Goal: Task Accomplishment & Management: Manage account settings

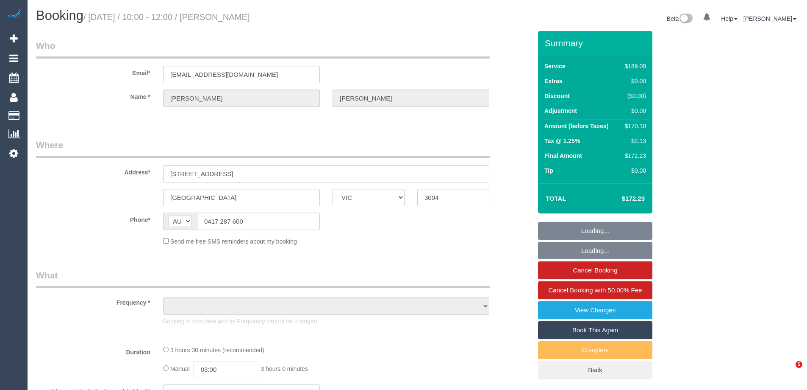
select select "VIC"
select select "object:1208"
select select "string:stripe-pm_1Q8YSY2GScqysDRVjZbb1lWL"
select select "number:27"
select select "number:14"
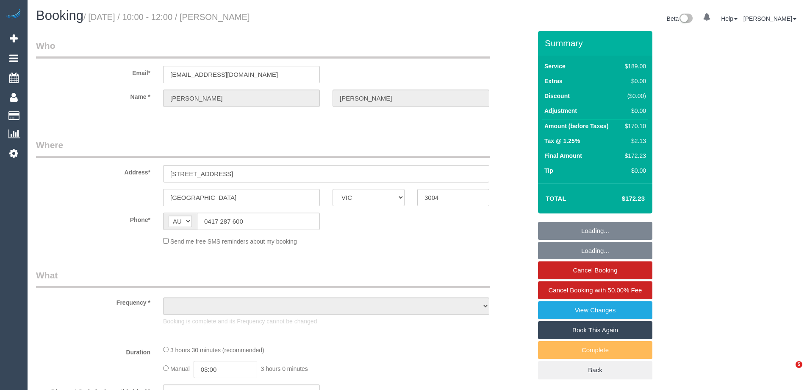
select select "number:21"
select select "number:36"
select select "number:34"
select select "number:11"
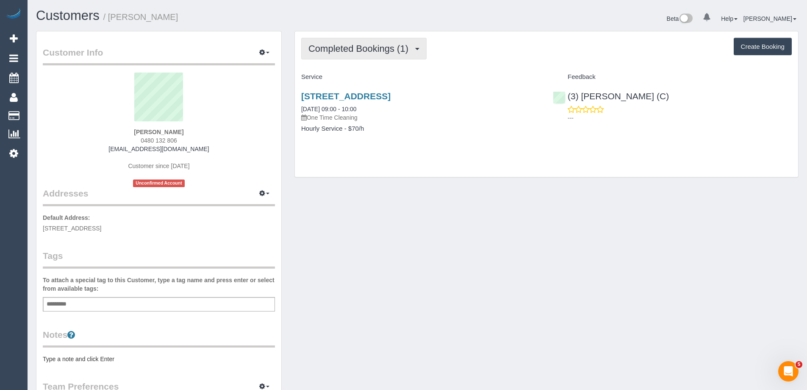
click at [407, 45] on span "Completed Bookings (1)" at bounding box center [361, 48] width 104 height 11
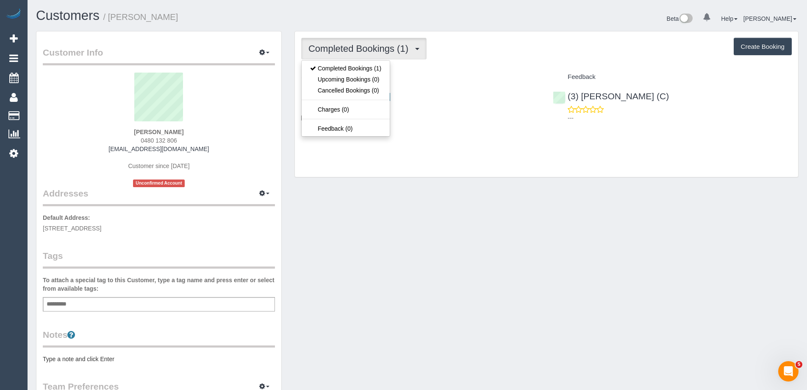
click at [465, 68] on div "Completed Bookings (1) Completed Bookings (1) Upcoming Bookings (0) Cancelled B…" at bounding box center [547, 103] width 504 height 145
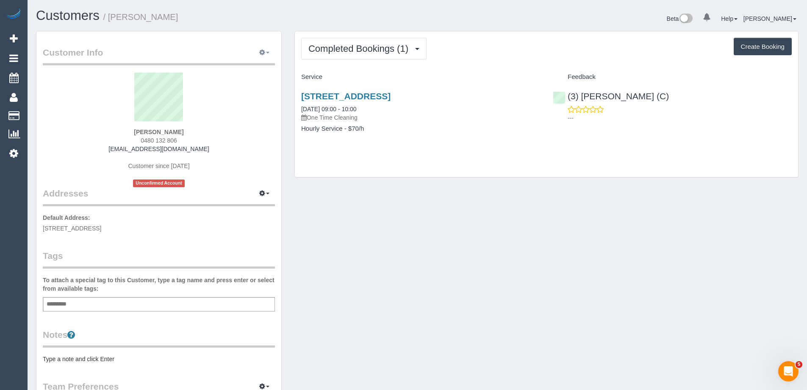
click at [264, 47] on button "button" at bounding box center [264, 52] width 21 height 13
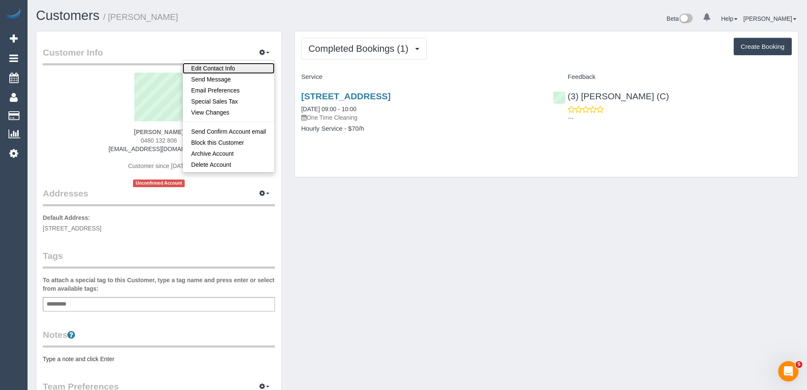
click at [260, 69] on link "Edit Contact Info" at bounding box center [229, 68] width 92 height 11
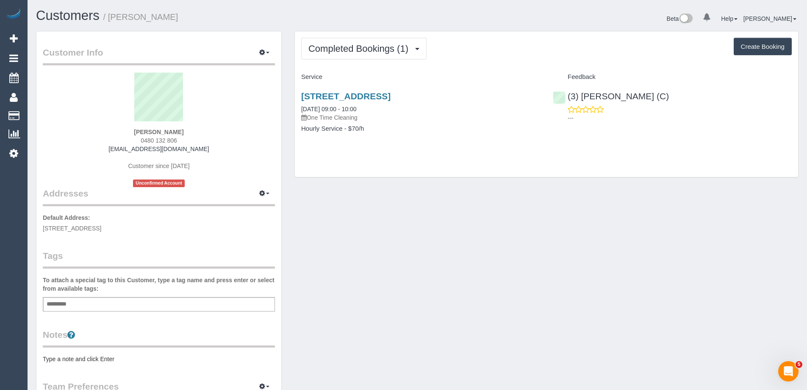
select select "VIC"
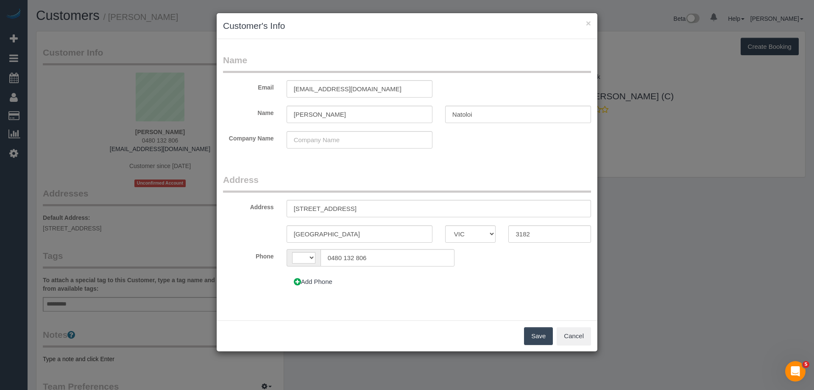
select select "string:AU"
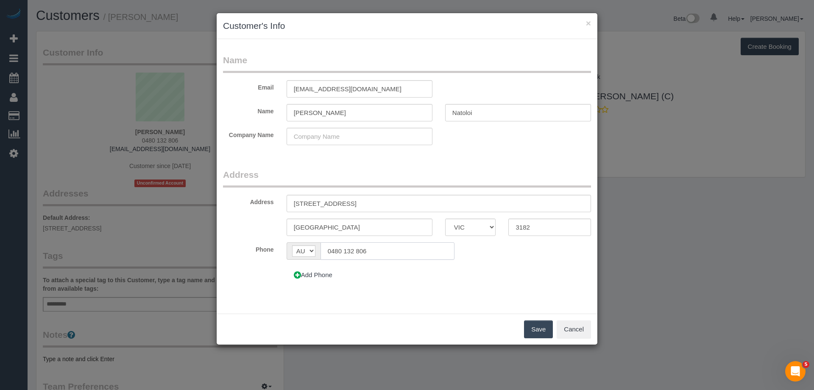
drag, startPoint x: 388, startPoint y: 258, endPoint x: 306, endPoint y: 264, distance: 82.9
click at [309, 263] on sui-multiple-phone-number "Phone AF AL DZ AD AO AI AQ AG AR AM AW AU AT AZ BS BH BD BB BY BE BZ BJ BM BT B…" at bounding box center [407, 263] width 368 height 42
paste input "+61 468 923 427"
drag, startPoint x: 341, startPoint y: 249, endPoint x: 295, endPoint y: 253, distance: 45.9
click at [295, 253] on div "AF AL DZ AD AO AI AQ AG AR AM AW AU AT AZ BS BH BD BB BY BE BZ BJ BM BT BO BA B…" at bounding box center [371, 250] width 168 height 17
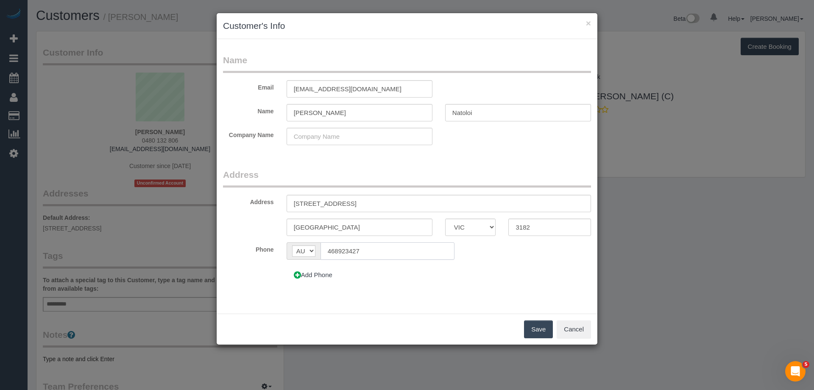
click at [321, 245] on input "468923427" at bounding box center [387, 250] width 134 height 17
type input "0468 923 427"
click at [541, 328] on button "Save" at bounding box center [538, 329] width 29 height 18
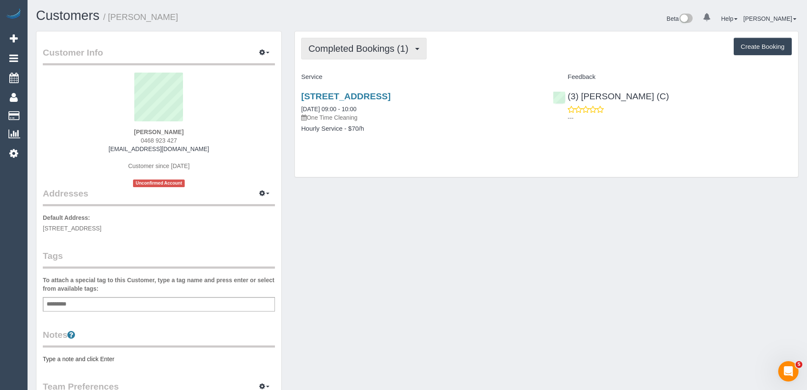
drag, startPoint x: 357, startPoint y: 45, endPoint x: 368, endPoint y: 64, distance: 22.4
click at [357, 45] on span "Completed Bookings (1)" at bounding box center [361, 48] width 104 height 11
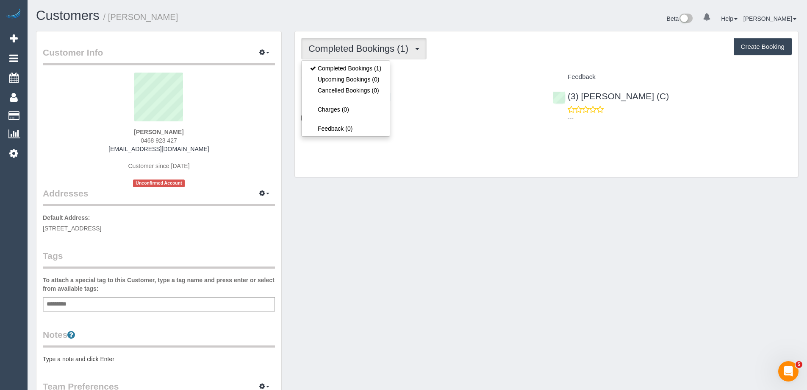
click at [519, 52] on div "Completed Bookings (1) Completed Bookings (1) Upcoming Bookings (0) Cancelled B…" at bounding box center [546, 49] width 491 height 22
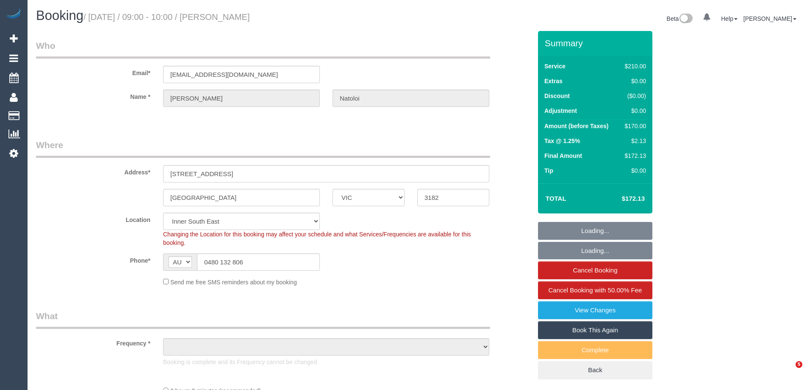
select select "VIC"
select select "number:28"
select select "number:14"
select select "number:19"
select select "object:1459"
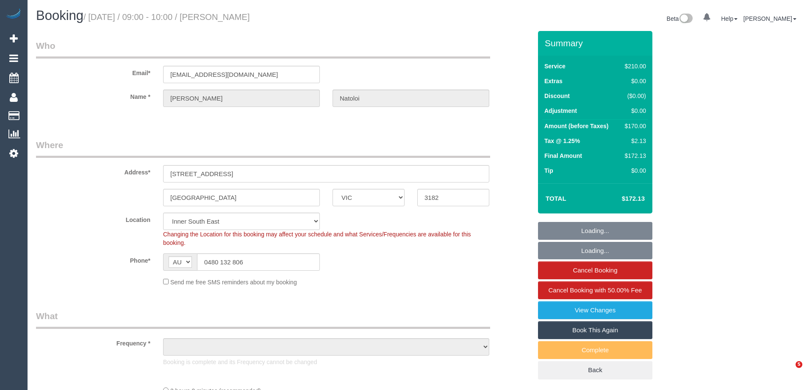
select select "string:stripe-pm_1S62Ry2GScqysDRVIQgbmb6C"
select select "180"
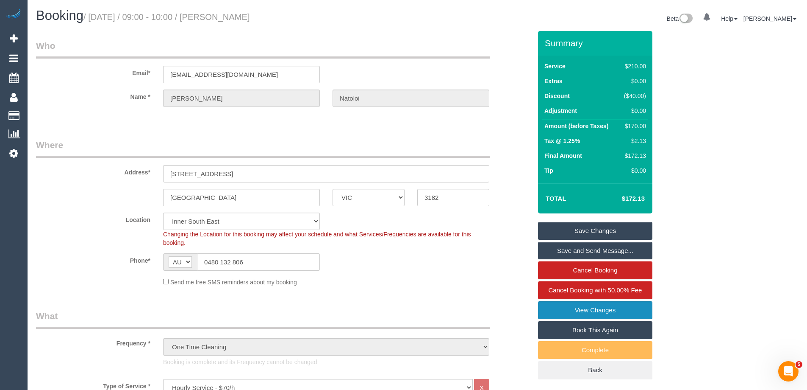
click at [603, 310] on link "View Changes" at bounding box center [595, 310] width 114 height 18
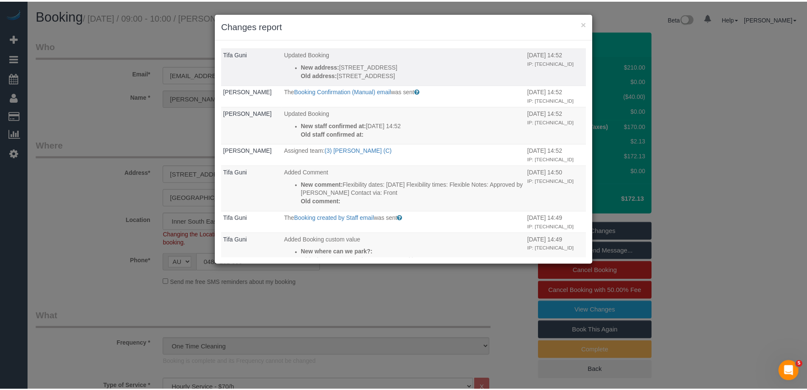
scroll to position [296, 0]
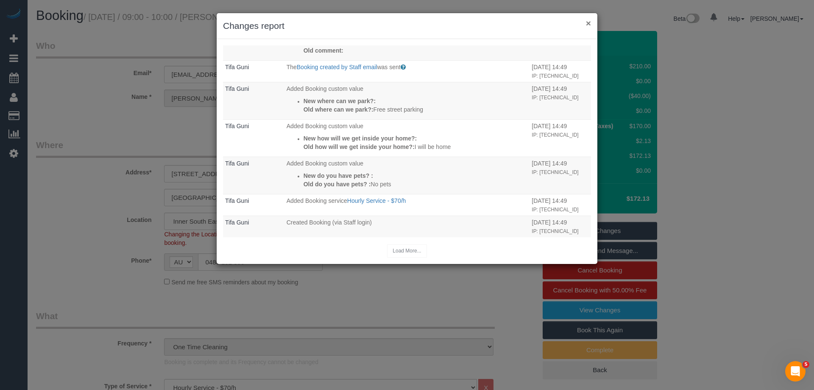
click at [589, 22] on button "×" at bounding box center [588, 23] width 5 height 9
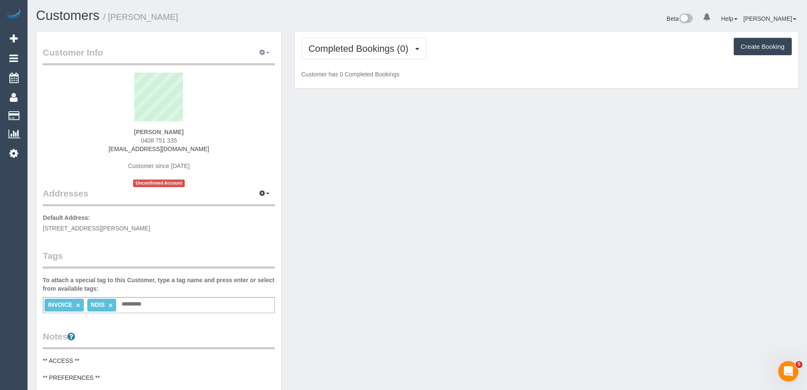
click at [260, 50] on icon "button" at bounding box center [262, 52] width 6 height 5
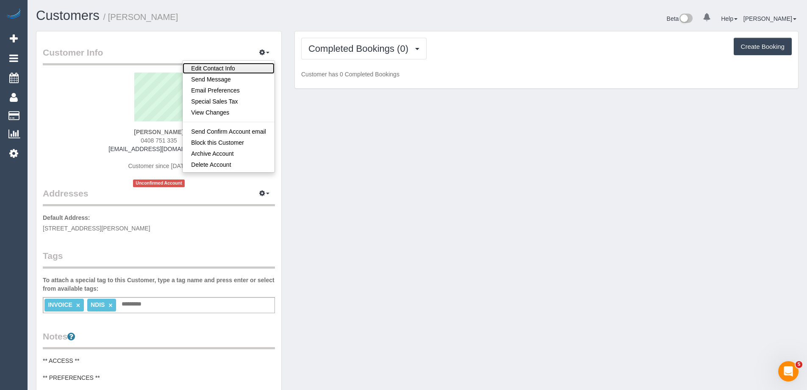
click at [247, 66] on link "Edit Contact Info" at bounding box center [229, 68] width 92 height 11
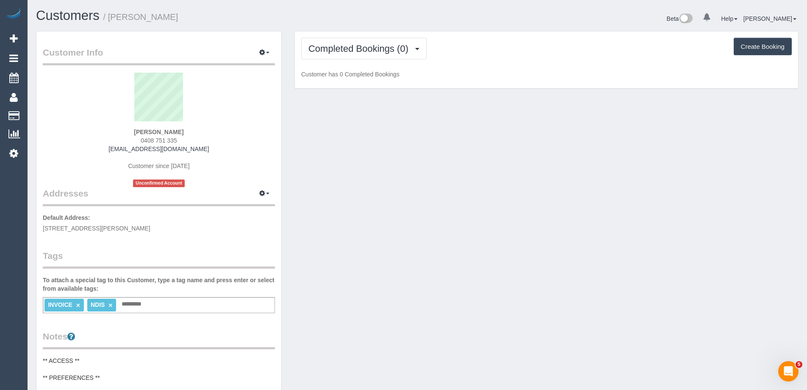
select select "VIC"
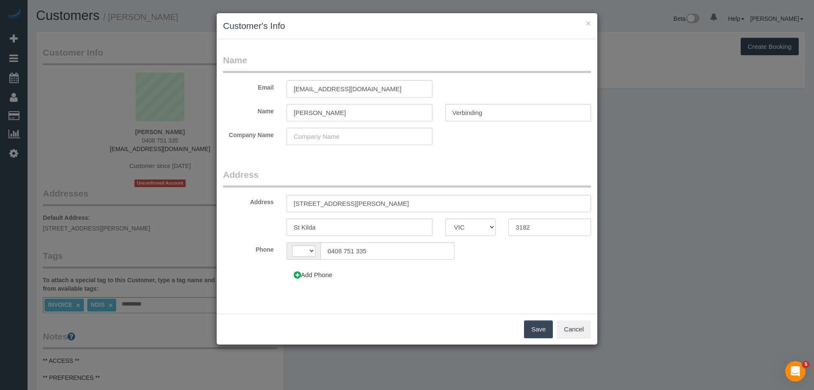
select select "string:AU"
click at [312, 111] on input "[PERSON_NAME]" at bounding box center [360, 112] width 146 height 17
type input "[PERSON_NAME]"
drag, startPoint x: 311, startPoint y: 89, endPoint x: 333, endPoint y: 97, distance: 23.4
click at [312, 89] on input "[EMAIL_ADDRESS][DOMAIN_NAME]" at bounding box center [360, 88] width 146 height 17
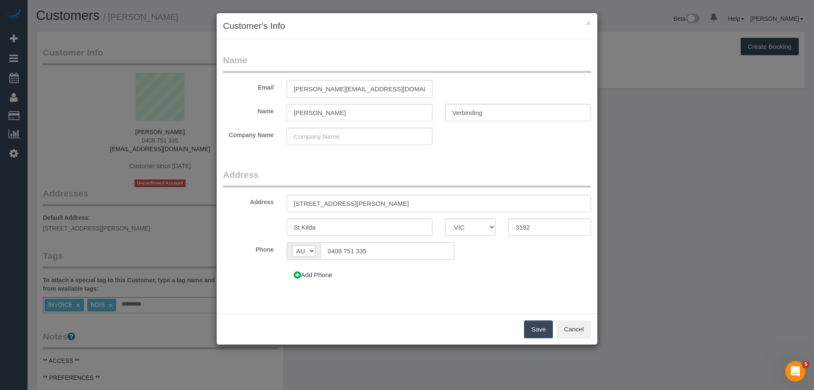
type input "[PERSON_NAME][EMAIL_ADDRESS][DOMAIN_NAME]"
drag, startPoint x: 291, startPoint y: 109, endPoint x: 215, endPoint y: 115, distance: 75.7
click at [255, 109] on div "Name [PERSON_NAME] Verbinding" at bounding box center [407, 112] width 381 height 17
click at [545, 331] on button "Save" at bounding box center [538, 329] width 29 height 18
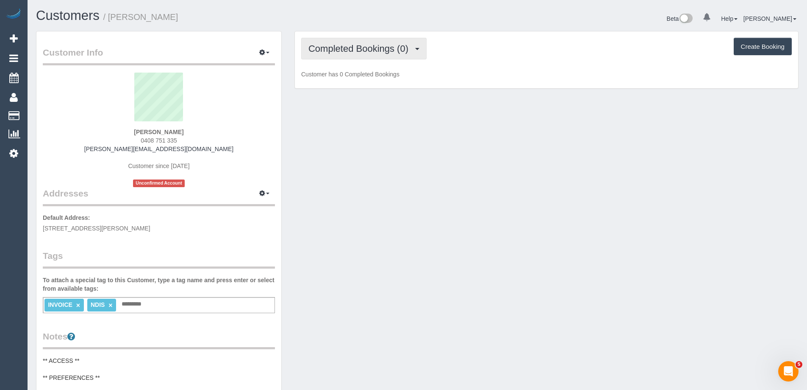
click at [373, 51] on span "Completed Bookings (0)" at bounding box center [361, 48] width 104 height 11
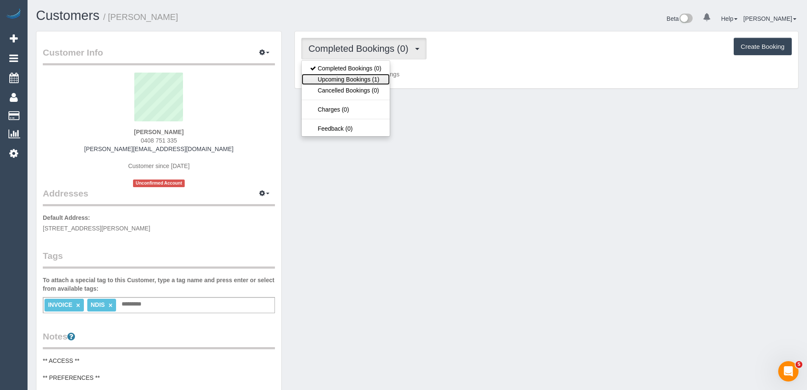
click at [373, 81] on link "Upcoming Bookings (1)" at bounding box center [346, 79] width 88 height 11
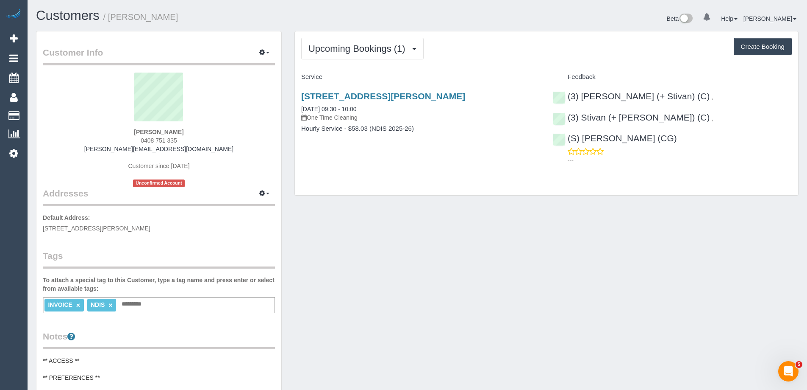
scroll to position [212, 0]
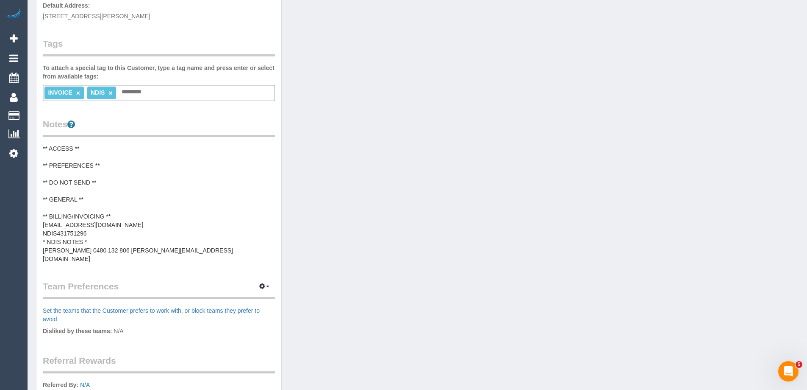
click at [100, 224] on pre "** ACCESS ** ** PREFERENCES ** ** DO NOT SEND ** ** GENERAL ** ** BILLING/INVOI…" at bounding box center [159, 203] width 232 height 119
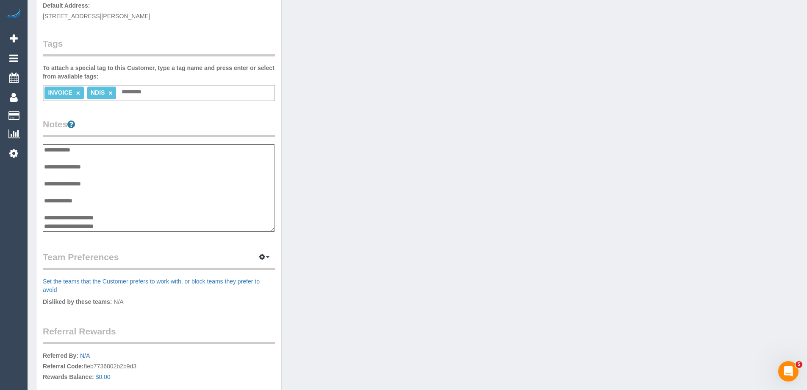
scroll to position [25, 0]
drag, startPoint x: 124, startPoint y: 226, endPoint x: 87, endPoint y: 225, distance: 36.9
click at [87, 225] on textarea "**********" at bounding box center [159, 187] width 232 height 87
click at [433, 207] on div "Customer Info Edit Contact Info Send Message Email Preferences Special Sales Ta…" at bounding box center [418, 143] width 776 height 648
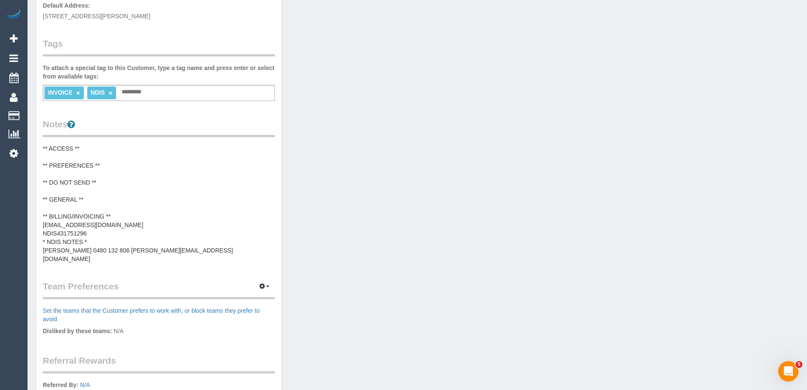
scroll to position [0, 0]
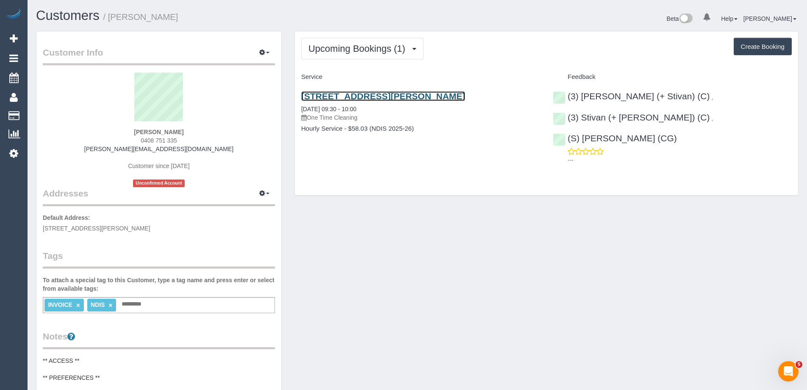
click at [415, 94] on link "1/12-18 Martin Street, St Kilda, VIC 3182" at bounding box center [383, 96] width 164 height 10
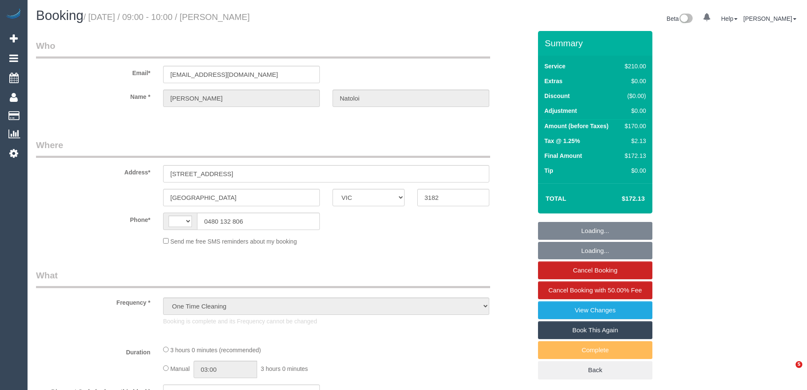
select select "VIC"
select select "string:AU"
select select "180"
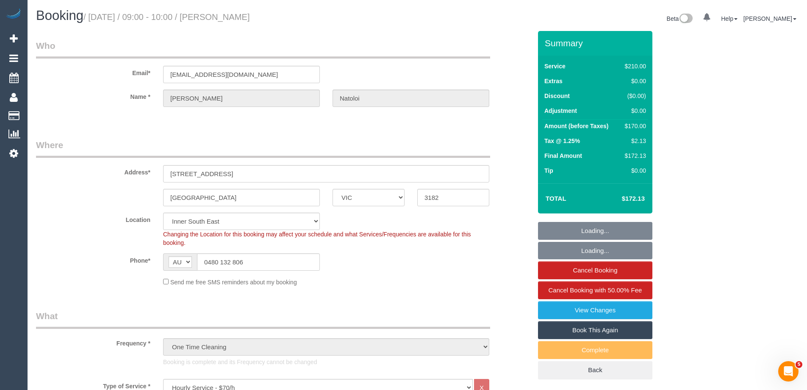
select select "string:stripe-pm_1S62Ry2GScqysDRVIQgbmb6C"
select select "object:745"
select select "number:28"
select select "number:14"
select select "number:19"
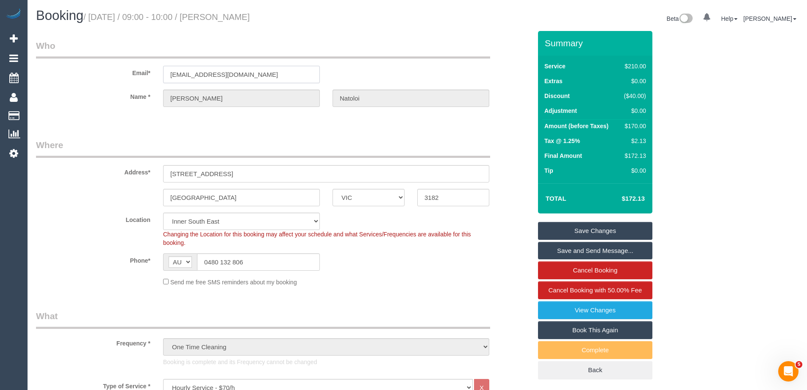
drag, startPoint x: 270, startPoint y: 79, endPoint x: 72, endPoint y: 100, distance: 199.5
click at [109, 75] on div "Email* josenat@optusnet.com.au" at bounding box center [284, 61] width 509 height 44
click at [630, 313] on link "View Changes" at bounding box center [595, 310] width 114 height 18
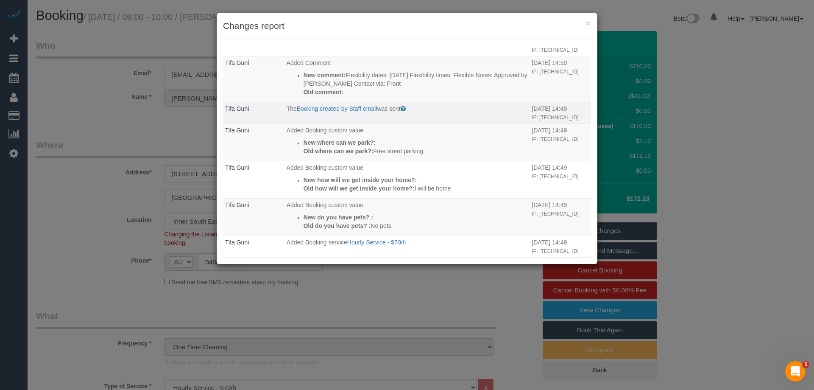
scroll to position [296, 0]
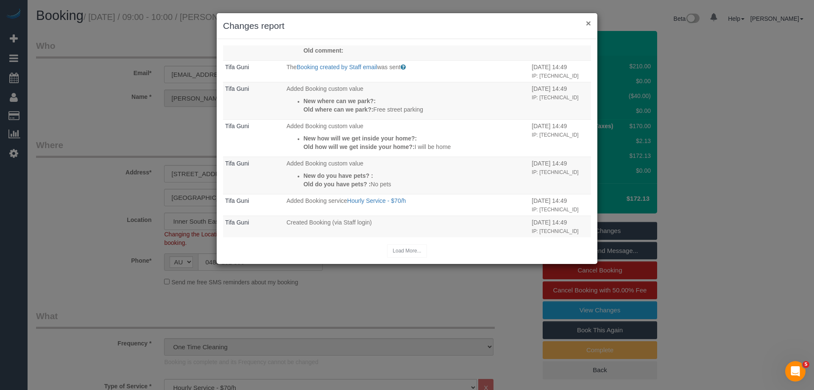
click at [587, 24] on button "×" at bounding box center [588, 23] width 5 height 9
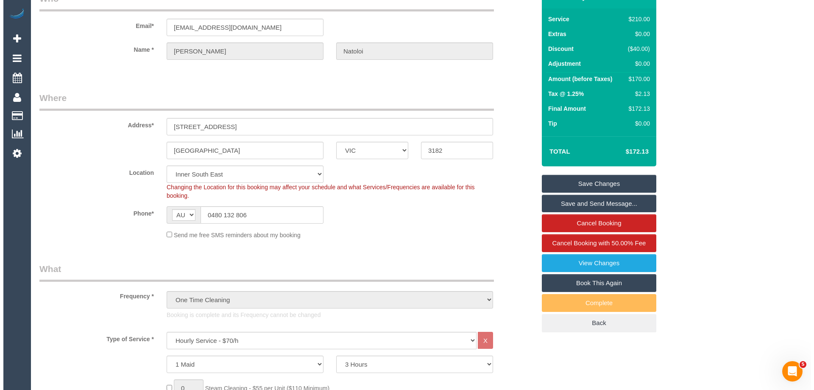
scroll to position [0, 0]
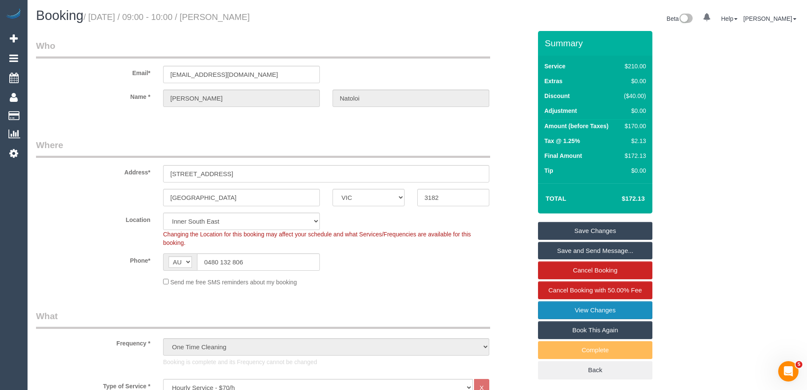
click at [624, 310] on link "View Changes" at bounding box center [595, 310] width 114 height 18
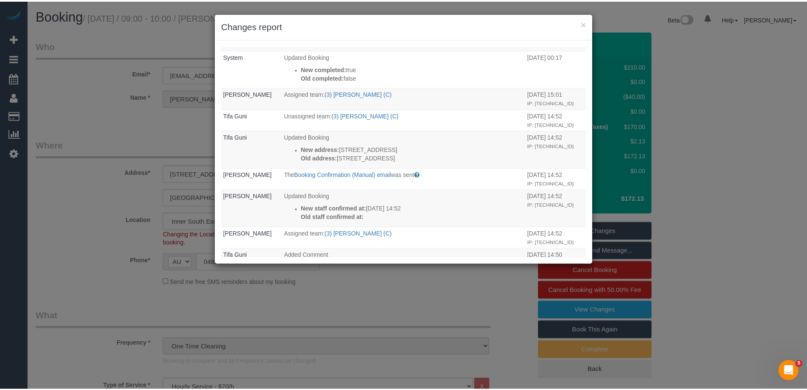
scroll to position [296, 0]
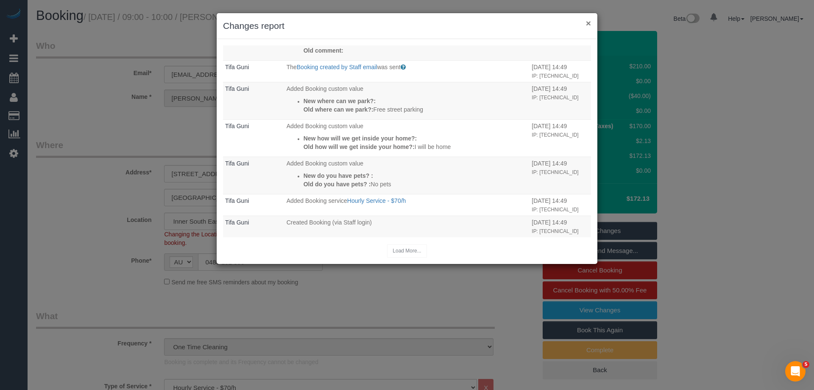
click at [587, 26] on button "×" at bounding box center [588, 23] width 5 height 9
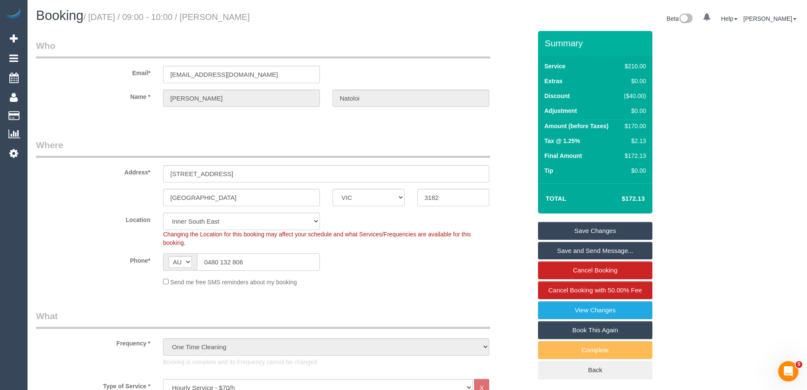
drag, startPoint x: 253, startPoint y: 259, endPoint x: 118, endPoint y: 262, distance: 134.8
click at [120, 259] on div "Phone* AF AL DZ AD AO AI AQ AG AR AM AW AU AT AZ BS BH BD BB BY BE BZ BJ BM BT …" at bounding box center [284, 261] width 509 height 17
paste input "+61 468 923 427"
type input "+61 468 923 427"
click at [604, 231] on link "Save Changes" at bounding box center [595, 231] width 114 height 18
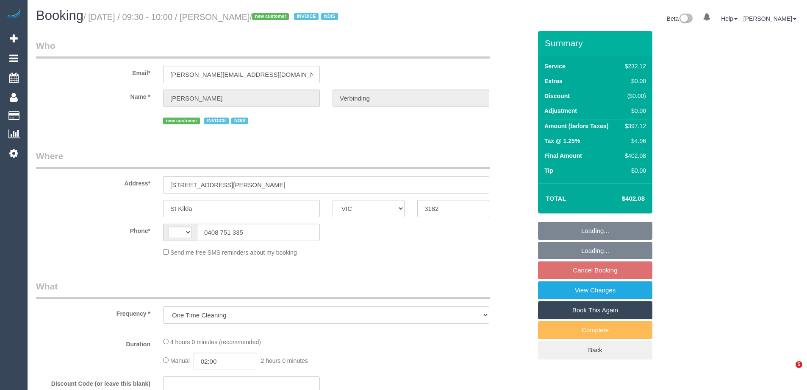
select select "VIC"
select select "240"
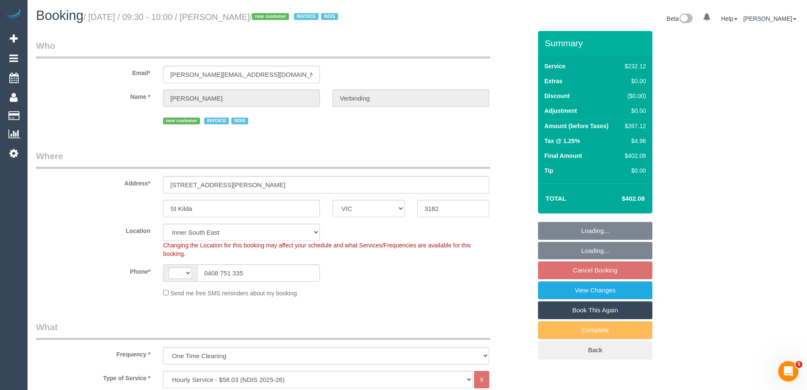
select select "string:AU"
select select "object:1270"
select select "number:28"
select select "number:14"
select select "number:19"
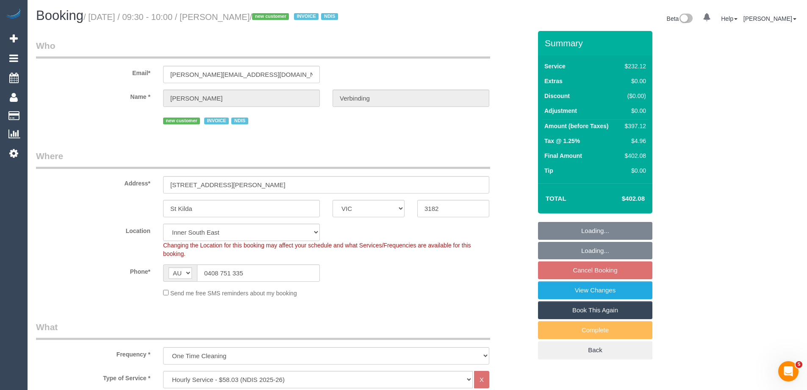
select select "number:25"
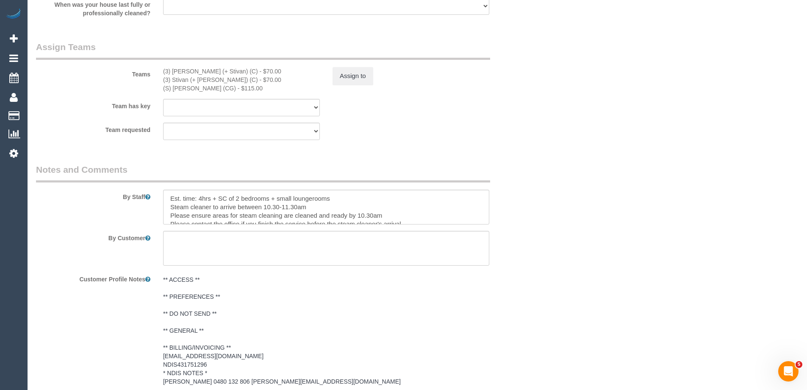
scroll to position [1144, 0]
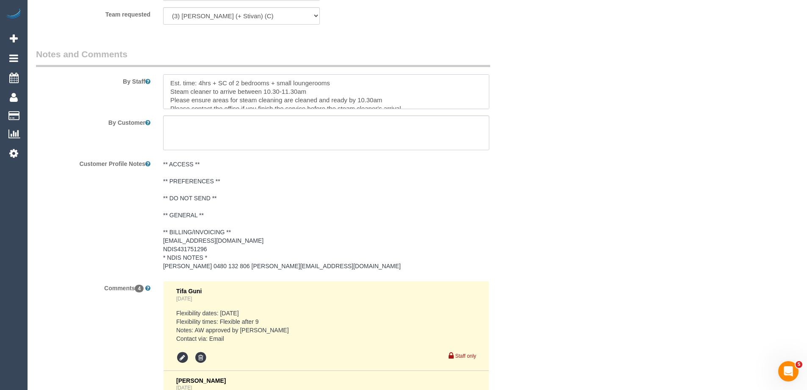
drag, startPoint x: 315, startPoint y: 104, endPoint x: 265, endPoint y: 100, distance: 50.2
click at [265, 100] on textarea at bounding box center [326, 91] width 326 height 35
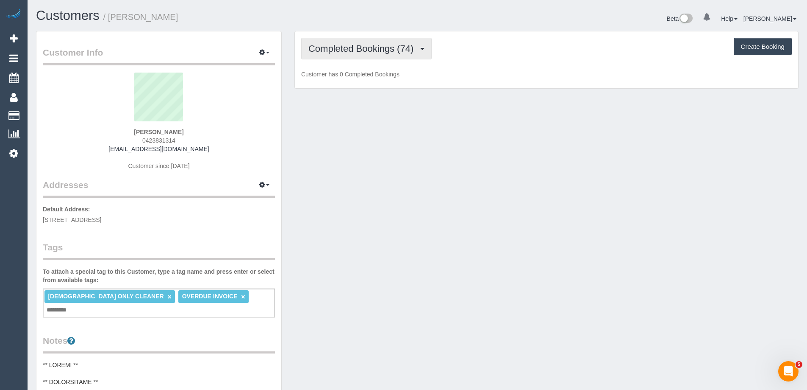
click at [370, 50] on span "Completed Bookings (74)" at bounding box center [363, 48] width 109 height 11
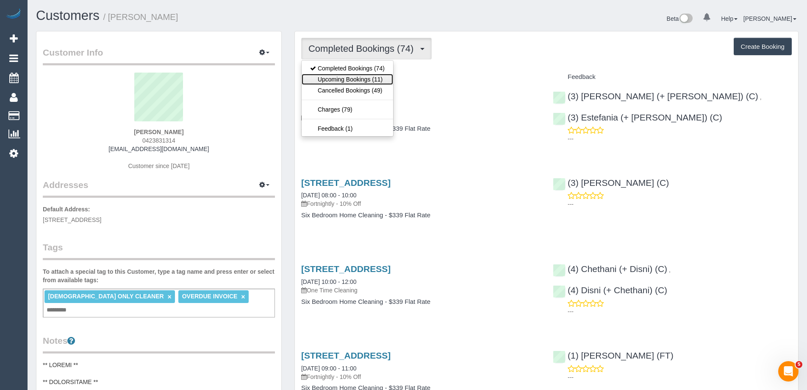
click at [364, 81] on link "Upcoming Bookings (11)" at bounding box center [348, 79] width 92 height 11
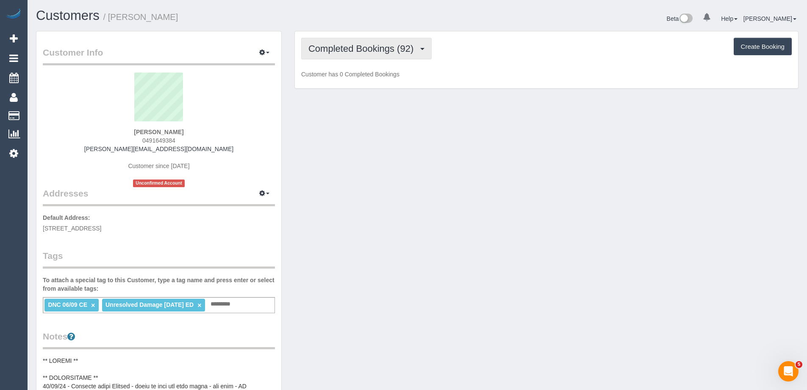
click at [349, 56] on button "Completed Bookings (92)" at bounding box center [366, 49] width 131 height 22
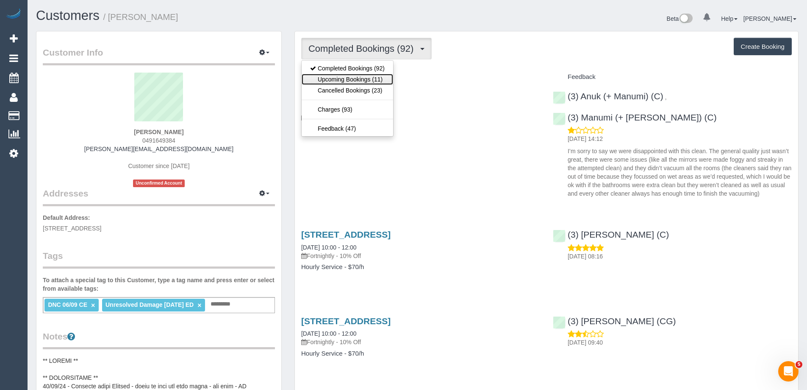
click at [355, 83] on link "Upcoming Bookings (11)" at bounding box center [348, 79] width 92 height 11
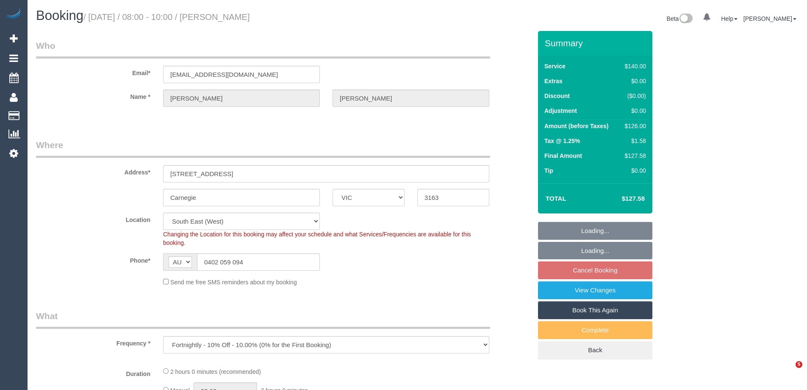
select select "VIC"
select select "number:28"
select select "number:14"
select select "number:19"
select select "number:24"
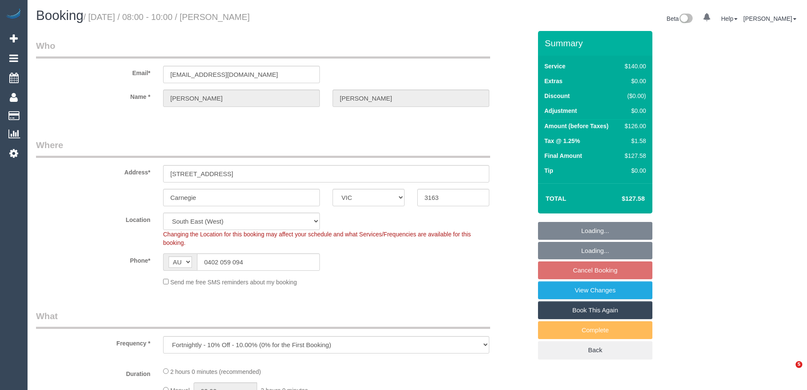
select select "number:34"
select select "number:11"
select select "object:1353"
select select "spot11"
select select "VIC"
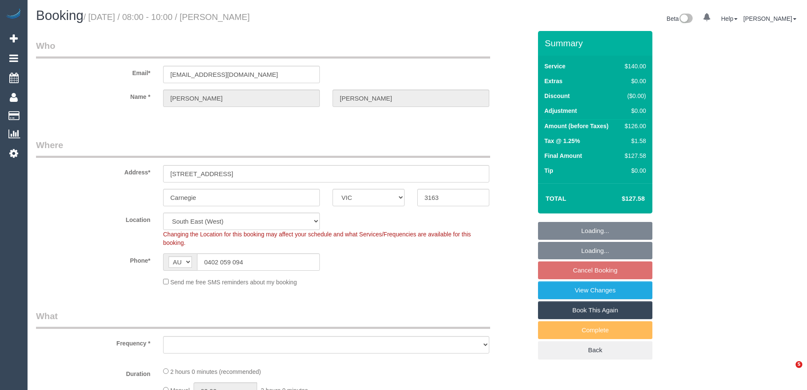
select select "spot1"
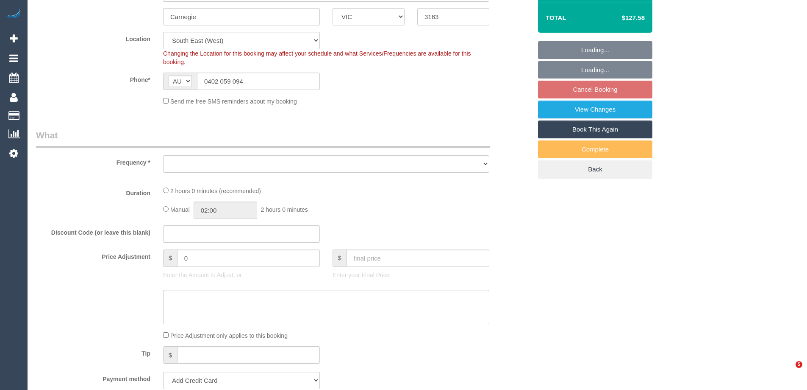
select select
select select "object:1353"
select select "string:stripe-pm_1RpF6b2GScqysDRVxinPufTT"
select select "number:28"
select select "number:14"
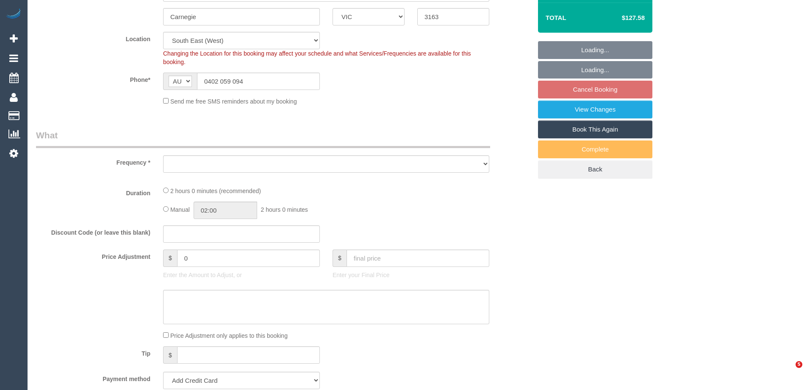
select select "number:19"
select select "number:24"
select select "number:34"
select select "number:11"
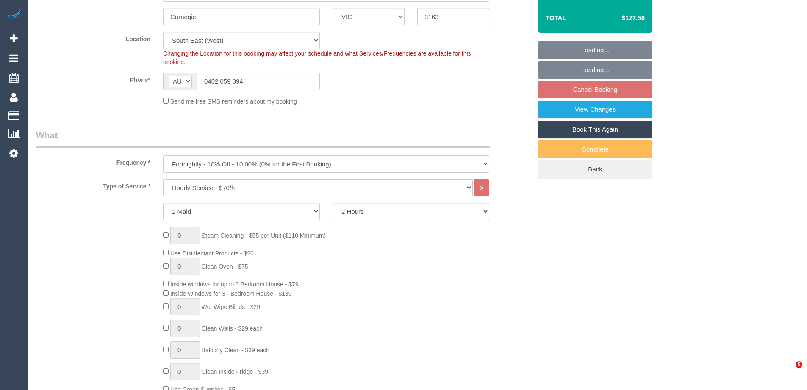
select select "spot11"
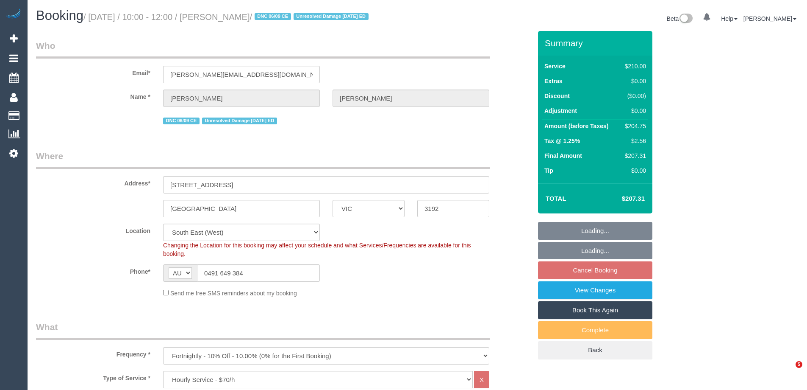
select select "VIC"
select select "180"
select select "number:27"
select select "number:14"
select select "number:19"
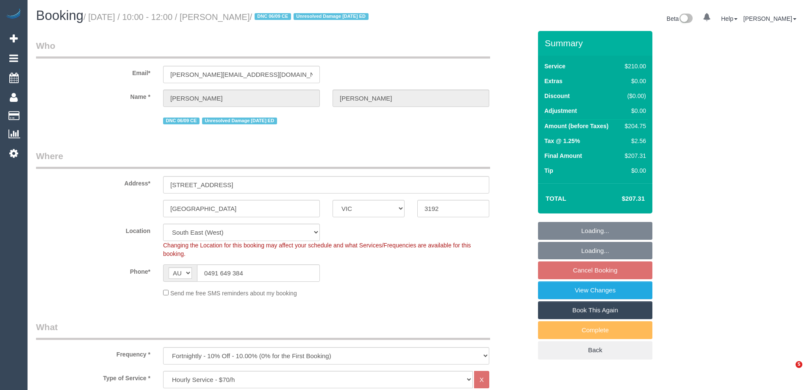
select select "number:22"
select select "number:11"
select select "spot1"
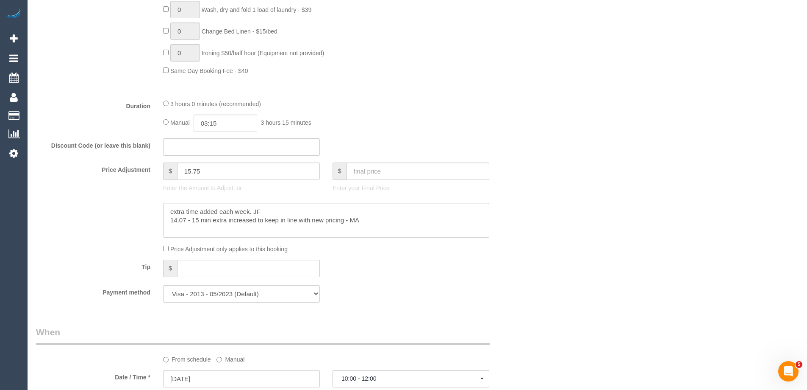
scroll to position [297, 0]
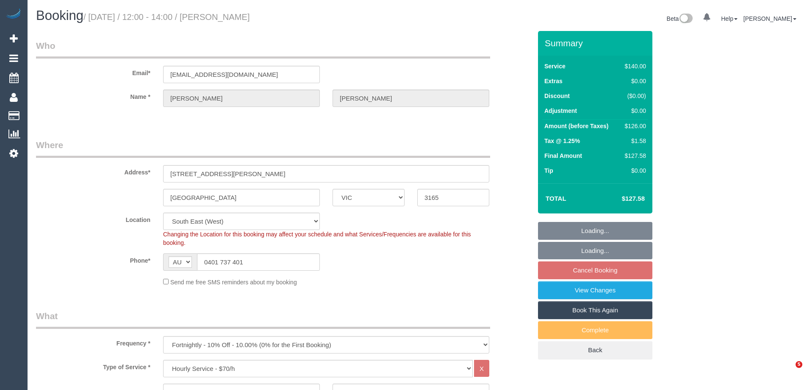
select select "VIC"
select select "spot1"
select select "number:29"
select select "number:14"
select select "number:19"
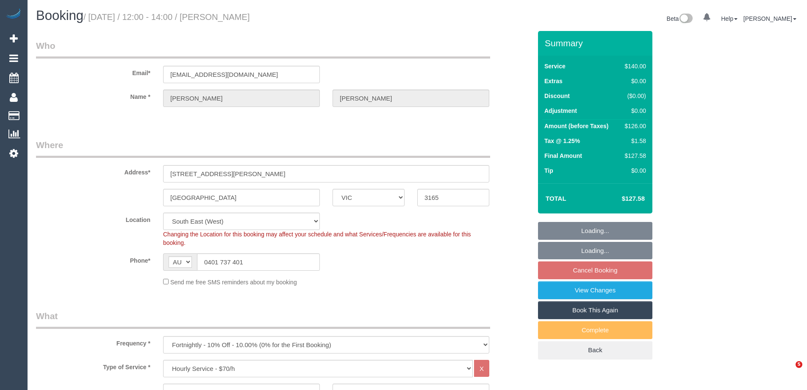
select select "number:24"
select select "number:35"
select select "number:11"
